Goal: Obtain resource: Obtain resource

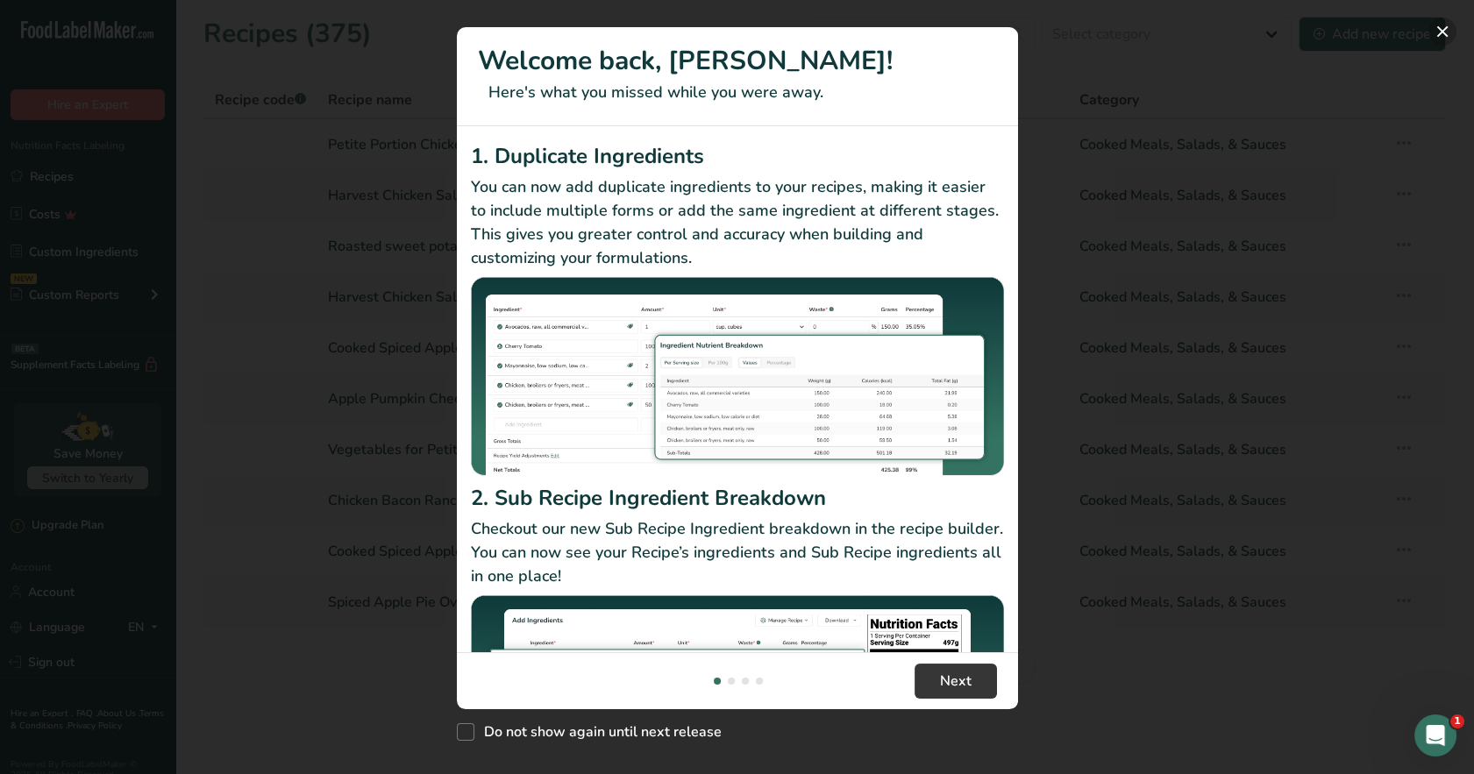
click at [1443, 35] on button "New Features" at bounding box center [1443, 32] width 28 height 28
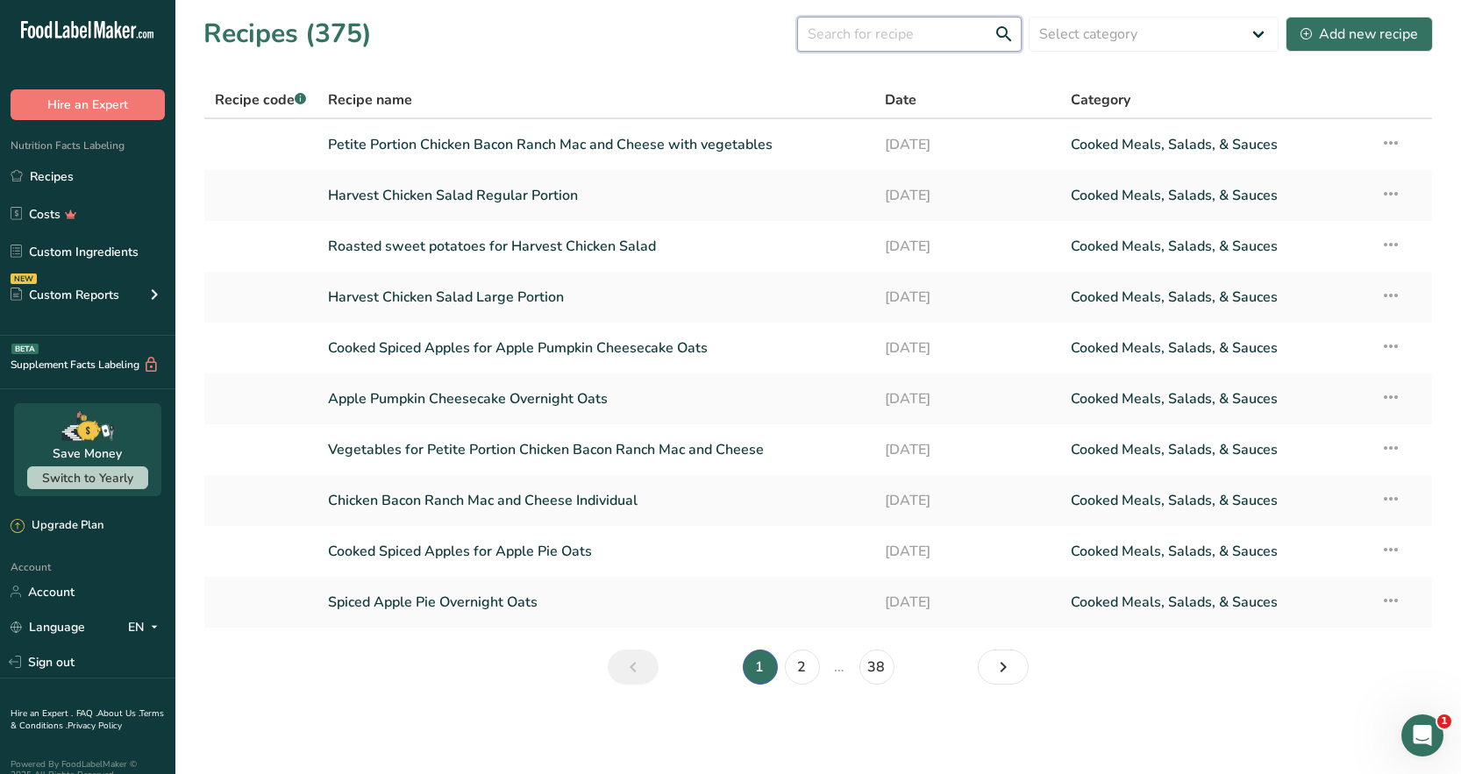
drag, startPoint x: 864, startPoint y: 38, endPoint x: 852, endPoint y: 53, distance: 19.3
click at [864, 38] on input "text" at bounding box center [909, 34] width 225 height 35
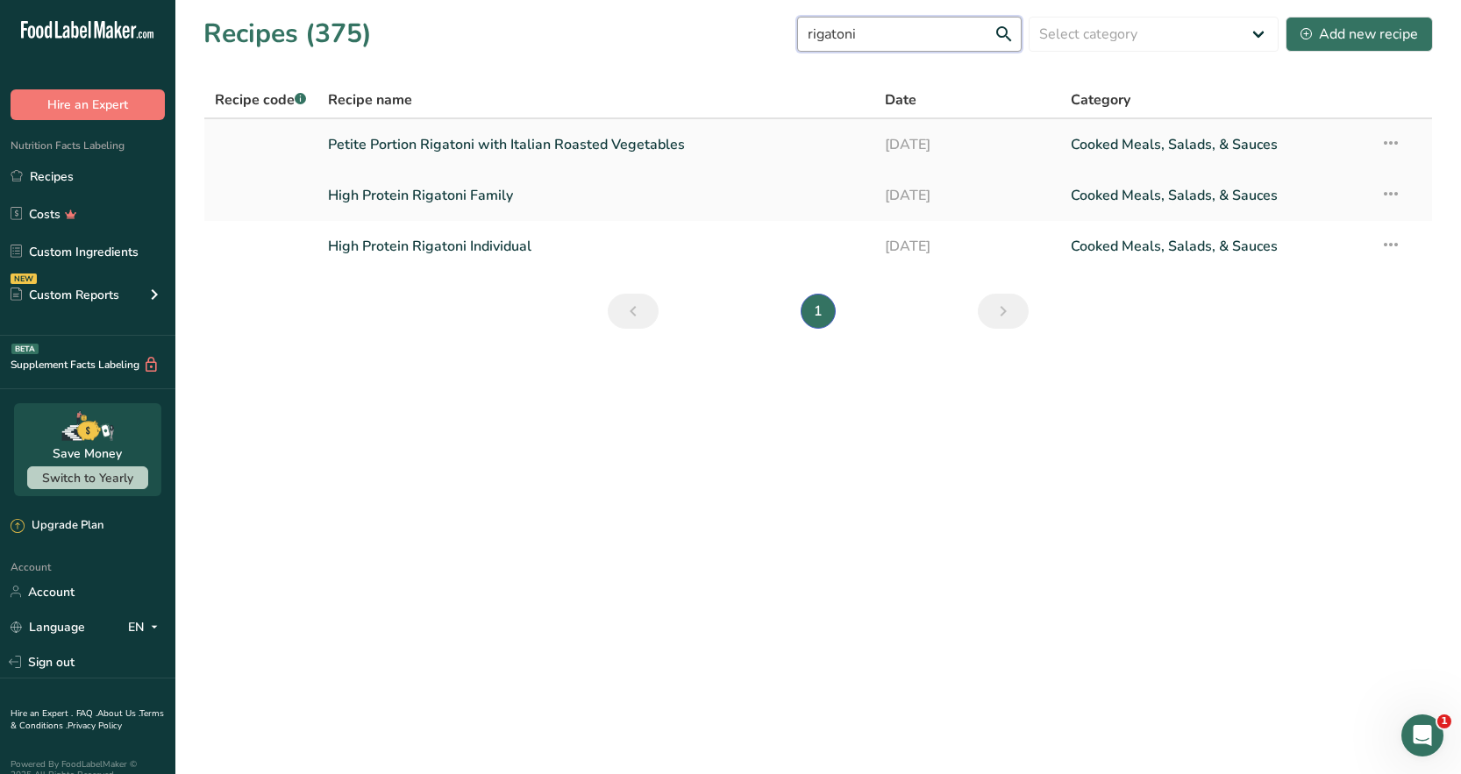
type input "rigatoni"
click at [481, 249] on link "High Protein Rigatoni Individual" at bounding box center [596, 246] width 537 height 37
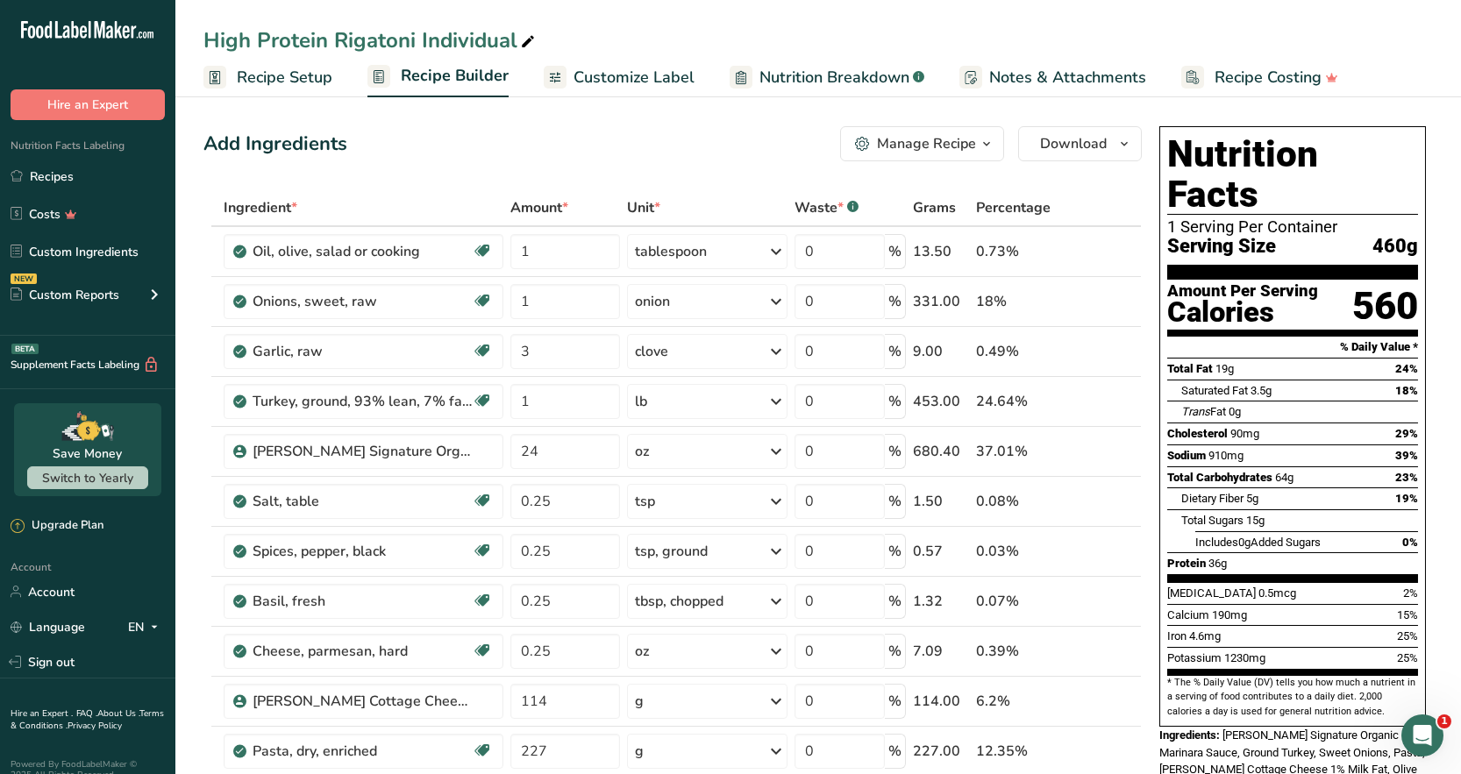
scroll to position [88, 0]
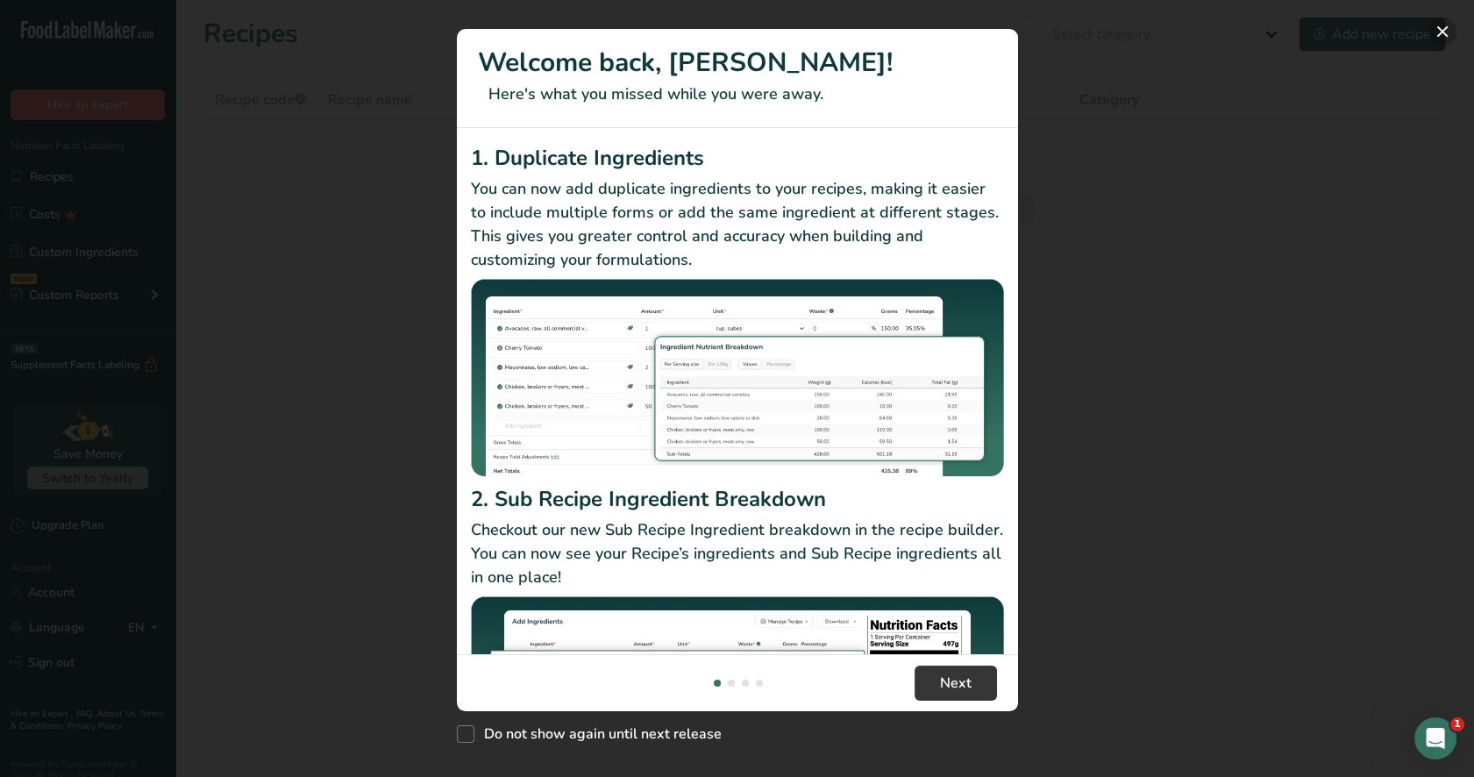
click at [1444, 25] on button "New Features" at bounding box center [1443, 32] width 28 height 28
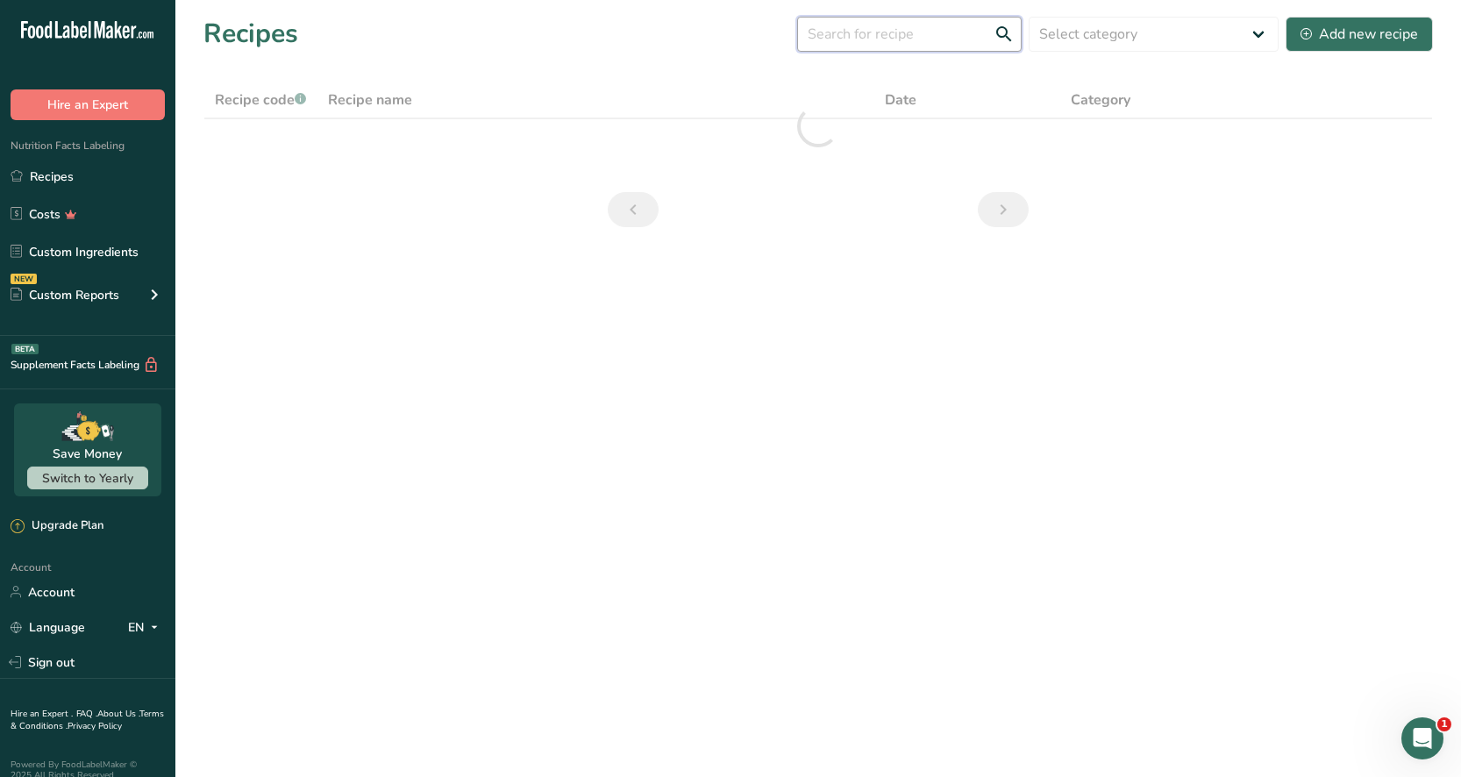
click at [838, 39] on input "text" at bounding box center [909, 34] width 225 height 35
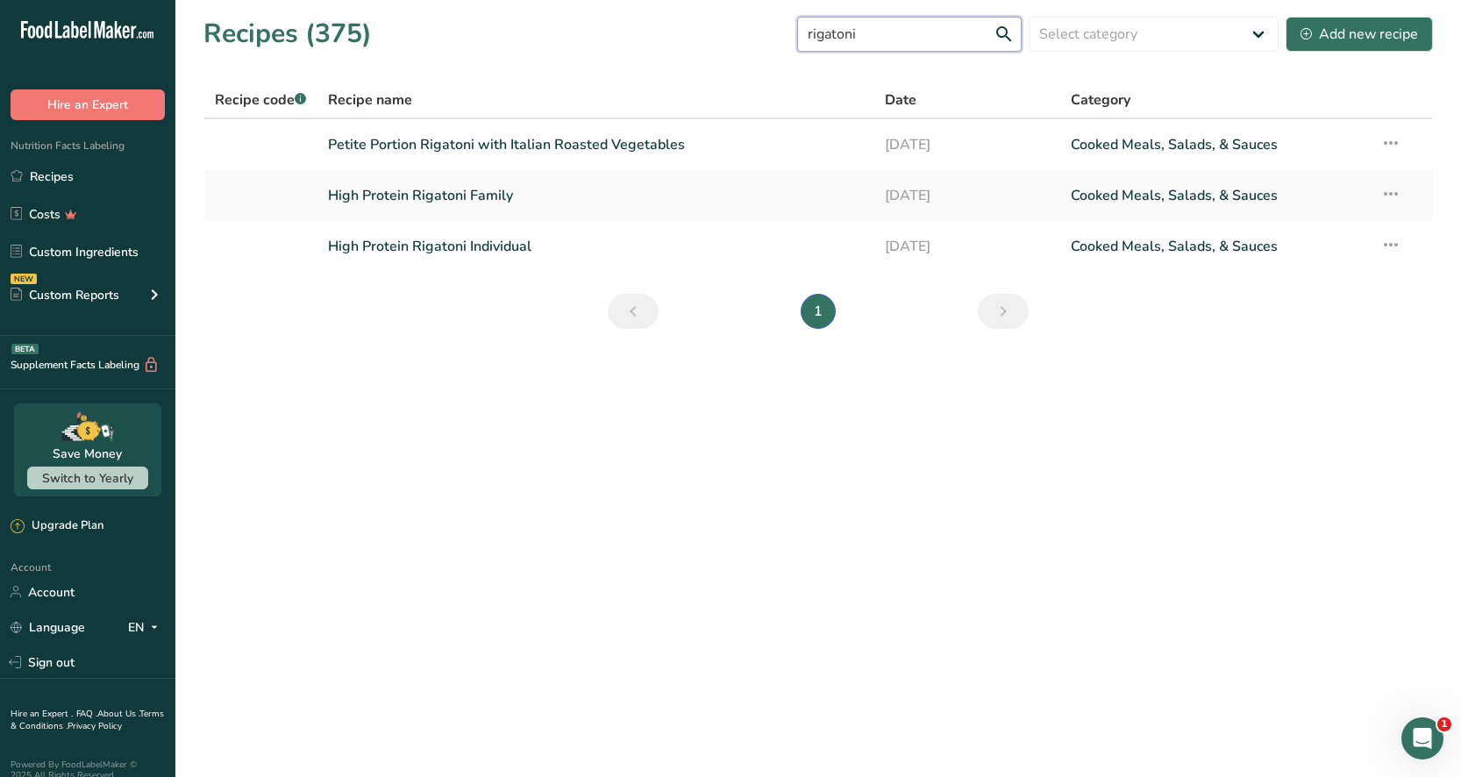
type input "rigatoni"
click at [497, 256] on link "High Protein Rigatoni Individual" at bounding box center [596, 246] width 537 height 37
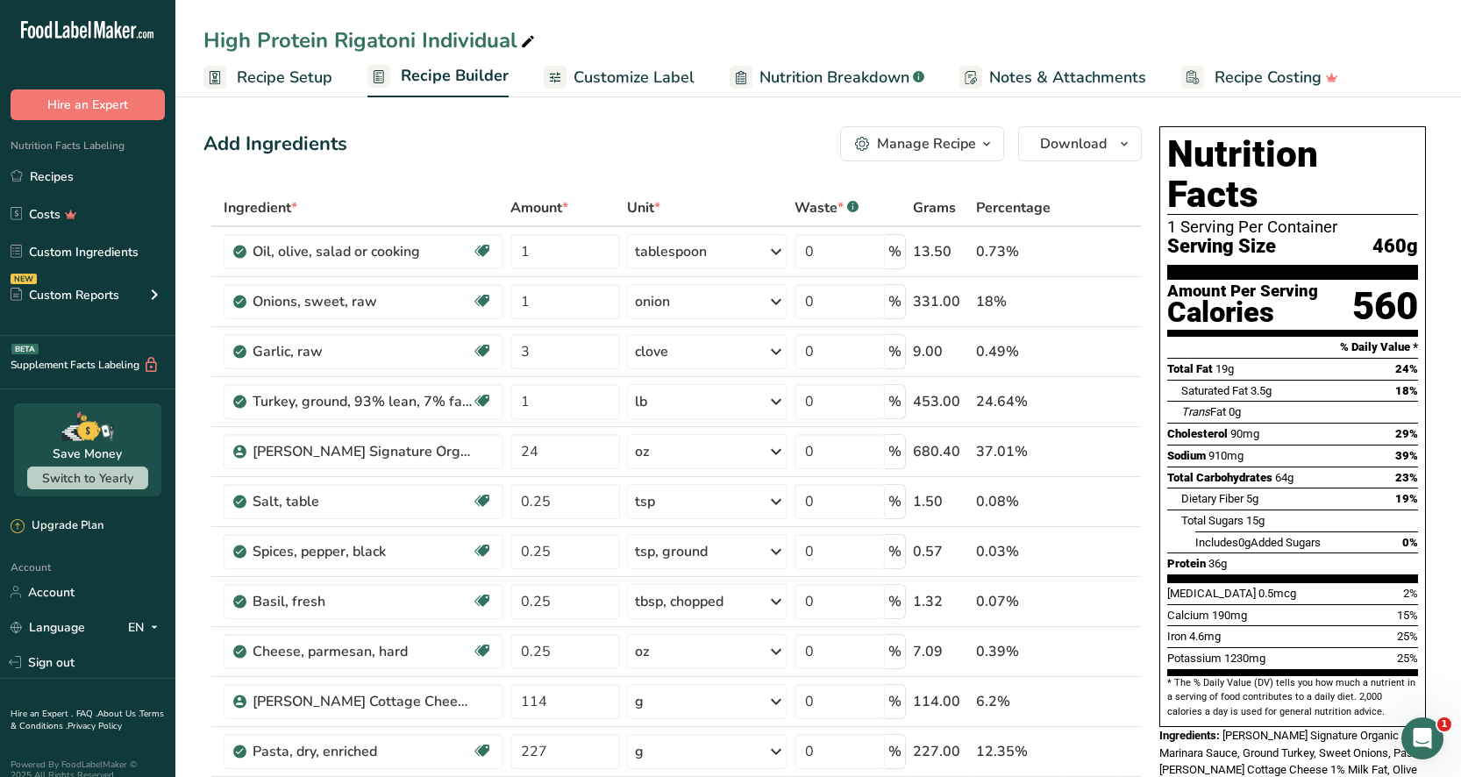
click at [990, 146] on icon "button" at bounding box center [987, 144] width 14 height 22
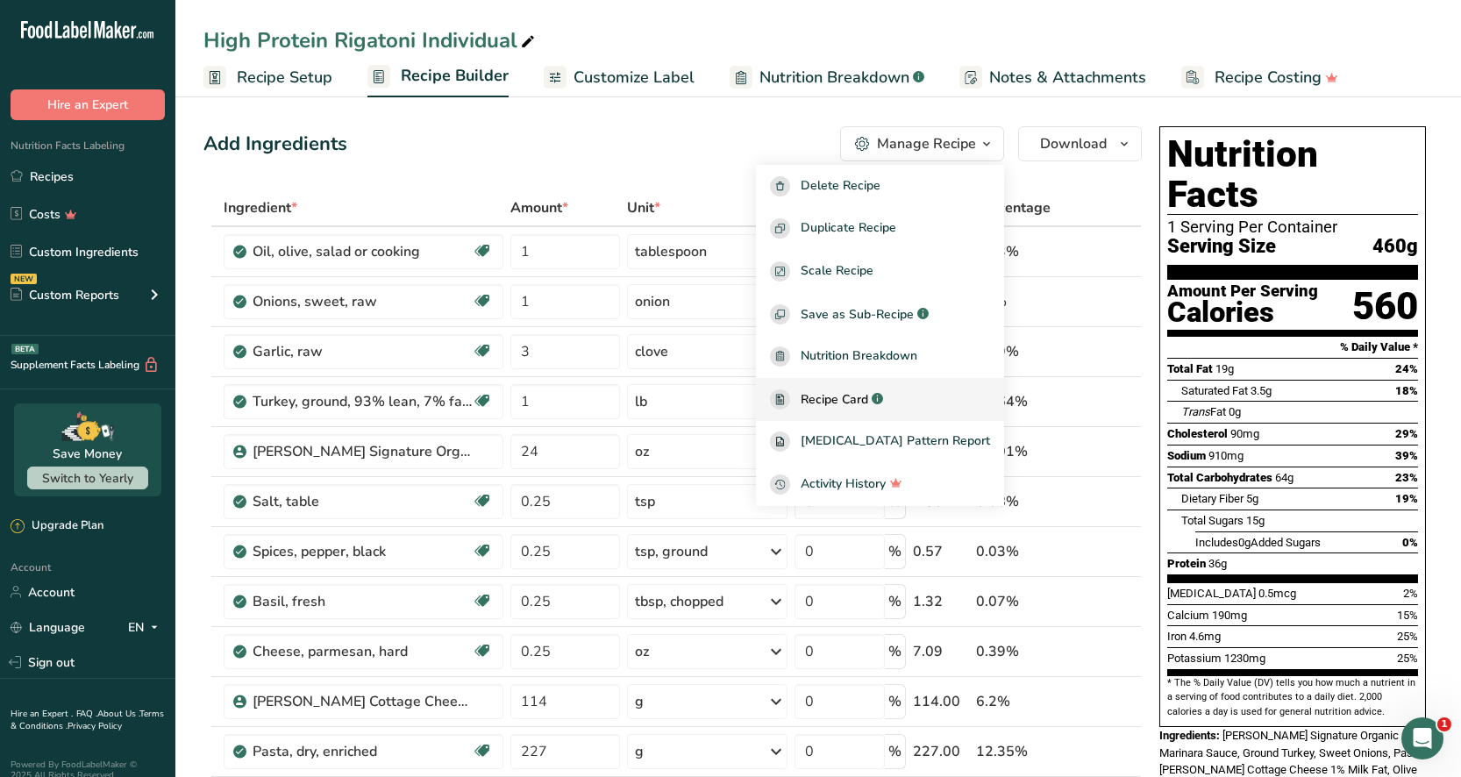
click at [868, 394] on span "Recipe Card" at bounding box center [835, 399] width 68 height 18
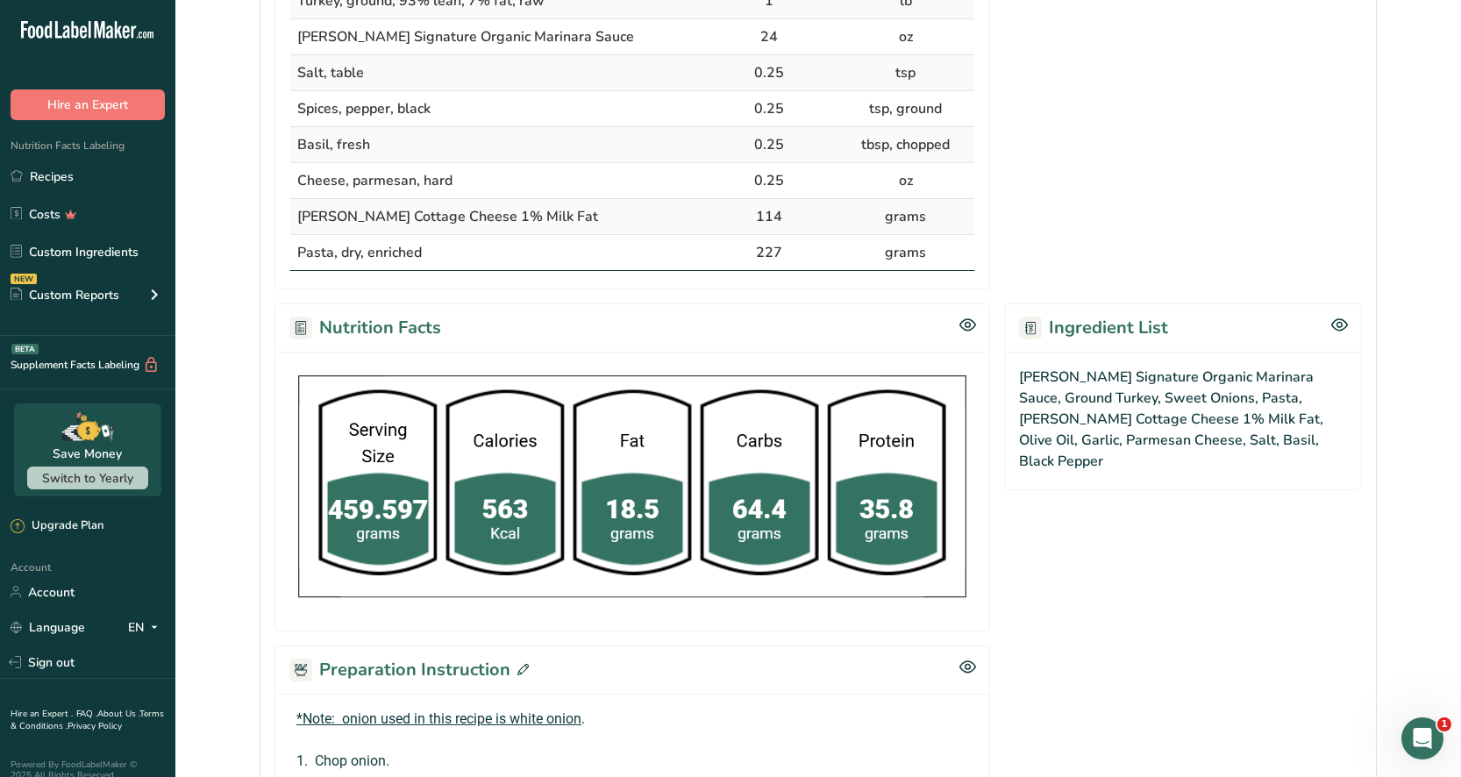
scroll to position [120, 0]
